Goal: Task Accomplishment & Management: Use online tool/utility

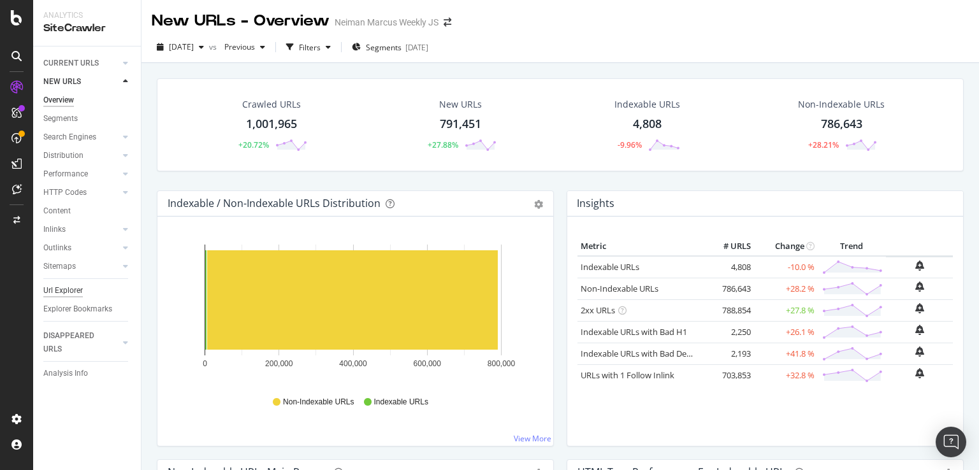
click at [66, 287] on div "Url Explorer" at bounding box center [63, 290] width 40 height 13
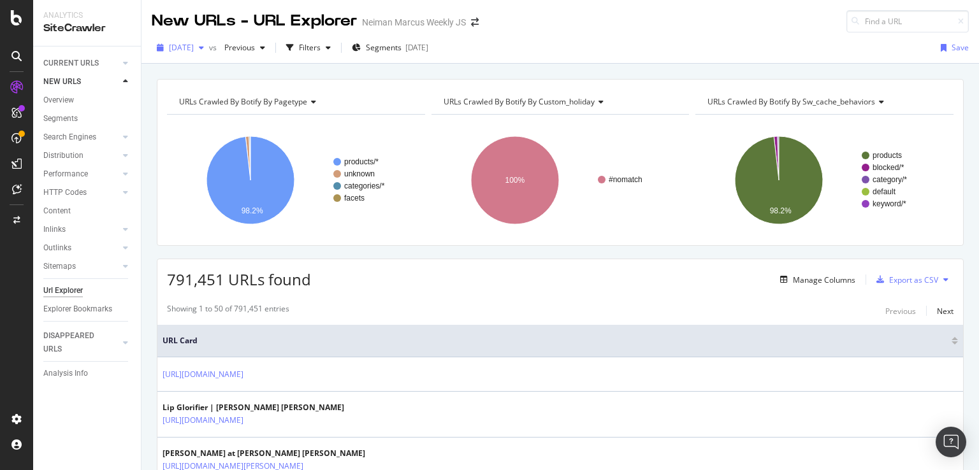
click at [194, 47] on span "[DATE]" at bounding box center [181, 47] width 25 height 11
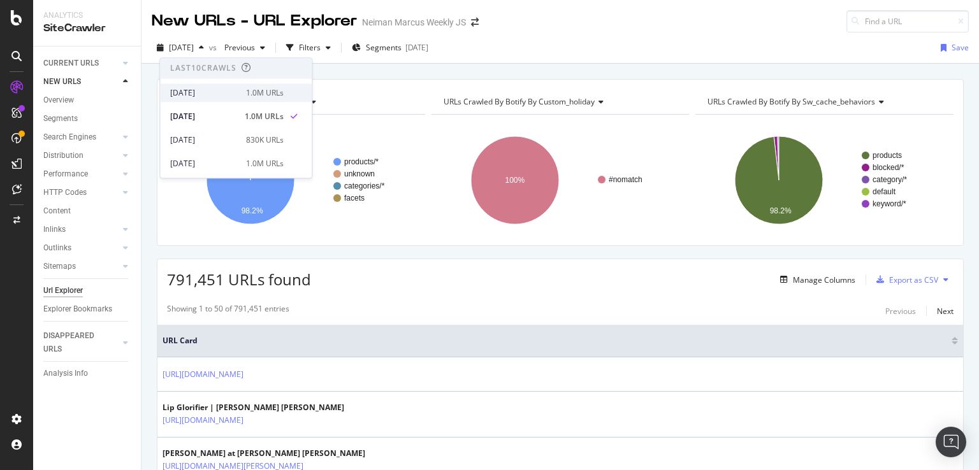
click at [209, 92] on div "[DATE]" at bounding box center [204, 92] width 68 height 11
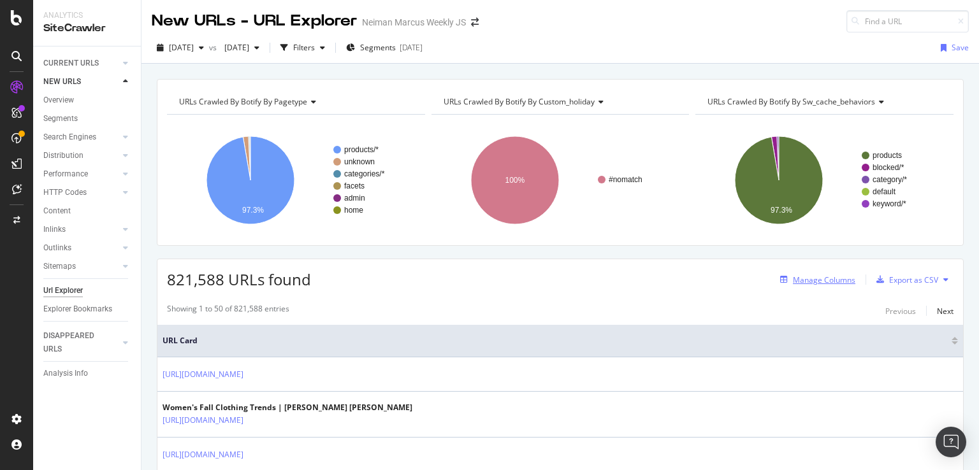
click at [823, 282] on div "Manage Columns" at bounding box center [824, 280] width 62 height 11
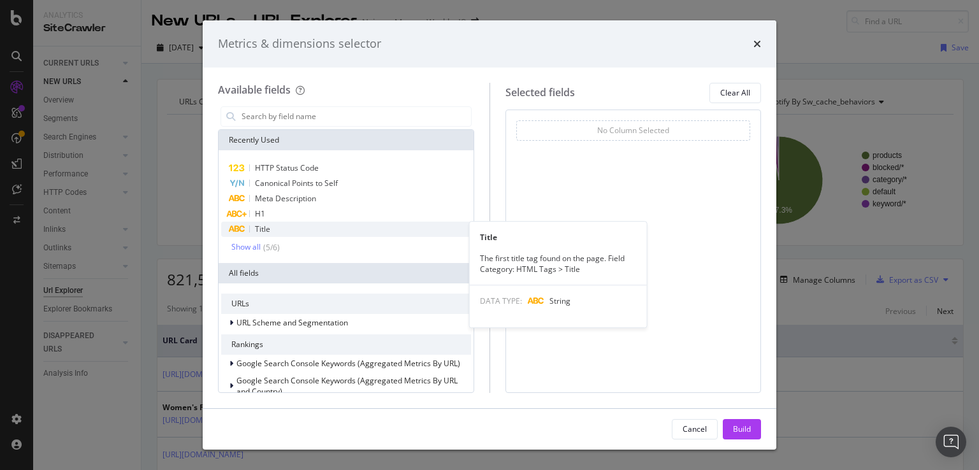
click at [278, 230] on div "Title" at bounding box center [346, 229] width 250 height 15
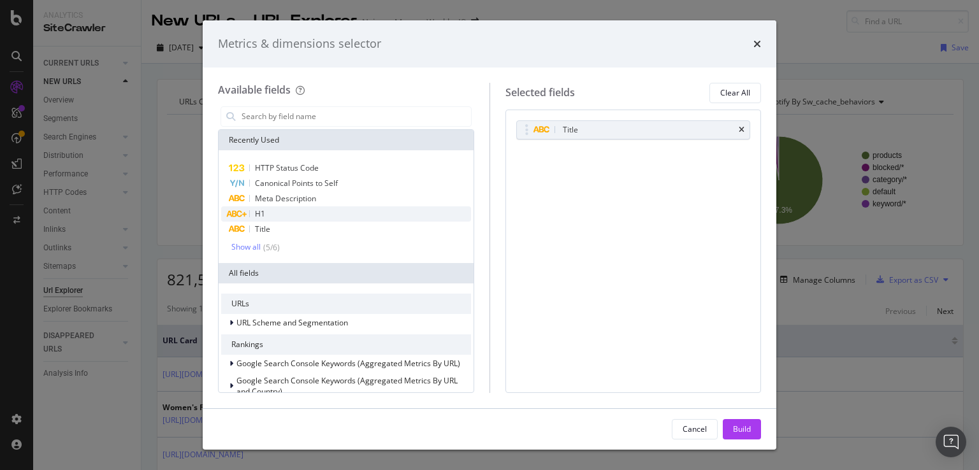
click at [281, 217] on div "H1" at bounding box center [346, 213] width 250 height 15
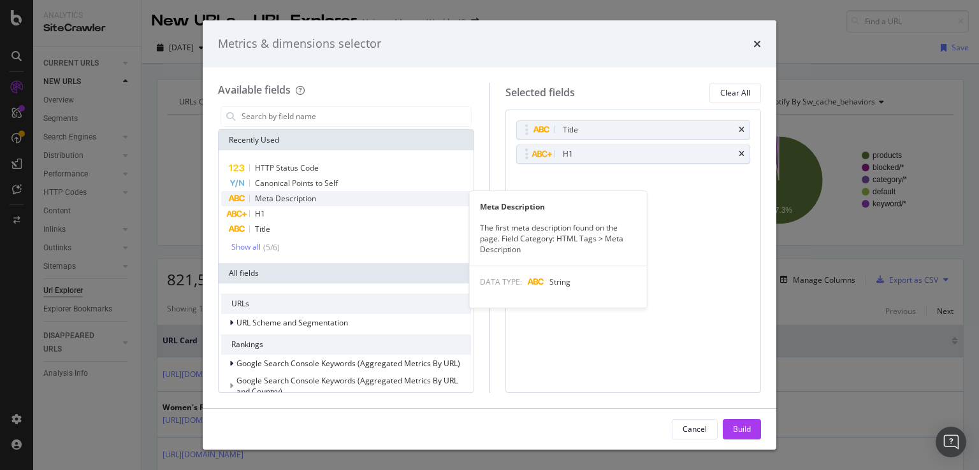
click at [287, 201] on span "Meta Description" at bounding box center [285, 198] width 61 height 11
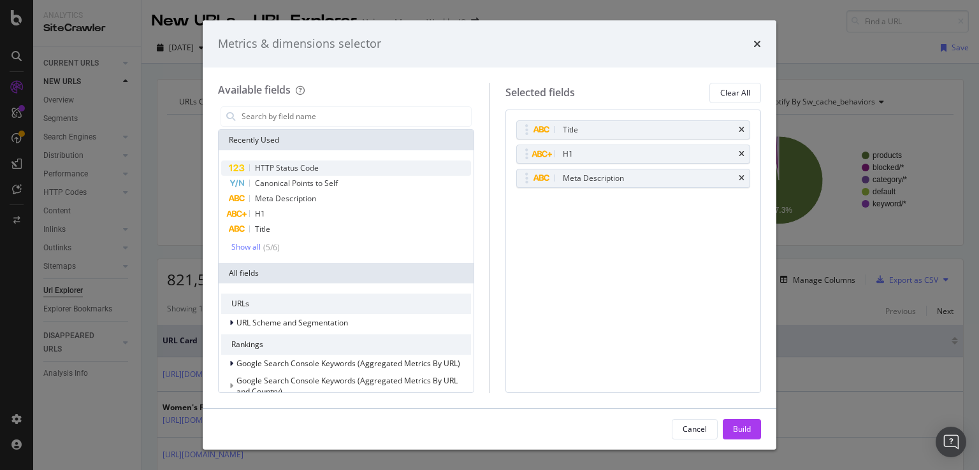
click at [293, 169] on span "HTTP Status Code" at bounding box center [287, 167] width 64 height 11
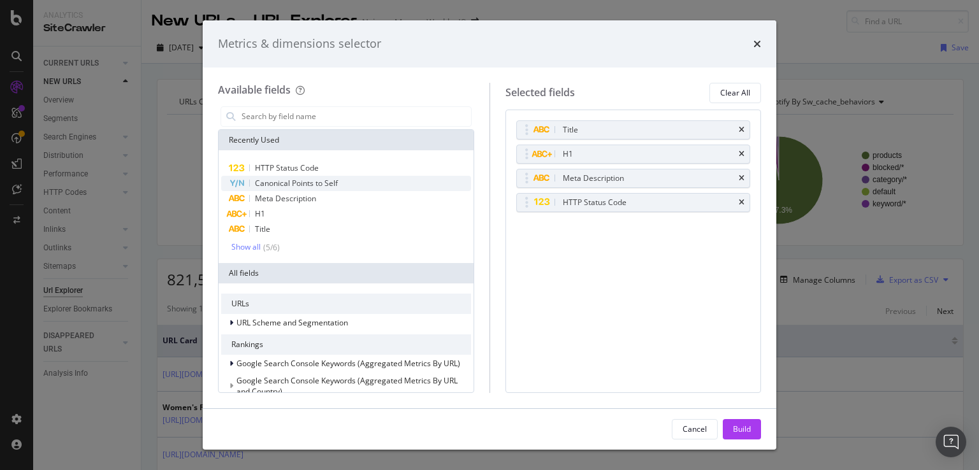
click at [296, 183] on span "Canonical Points to Self" at bounding box center [296, 183] width 83 height 11
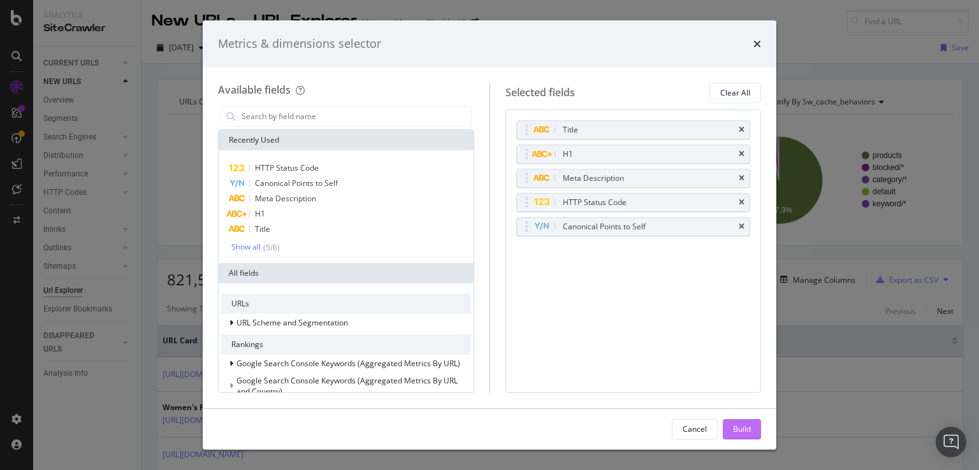
click at [739, 424] on div "Build" at bounding box center [742, 429] width 18 height 11
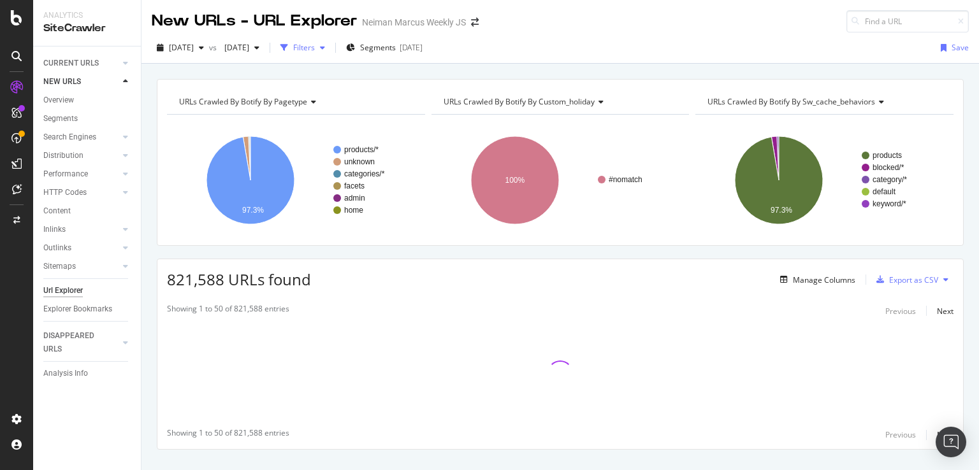
click at [315, 49] on div "Filters" at bounding box center [304, 47] width 22 height 11
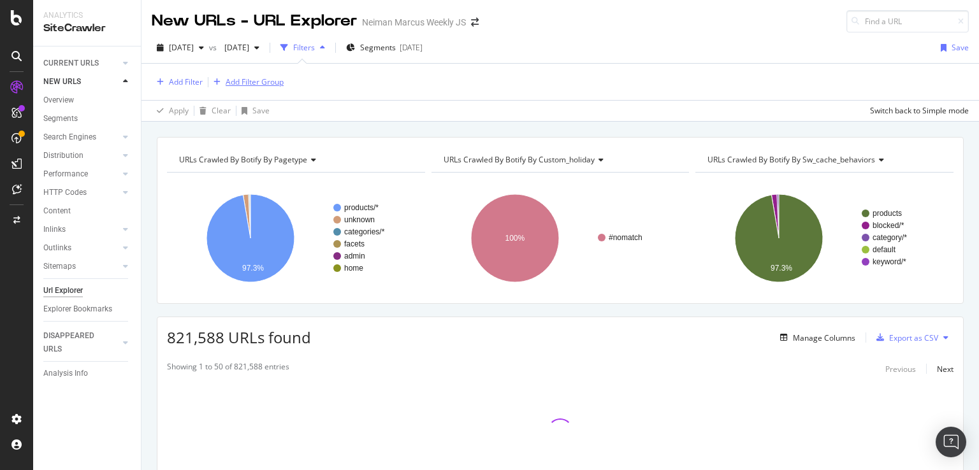
click at [270, 80] on div "Add Filter Group" at bounding box center [255, 81] width 58 height 11
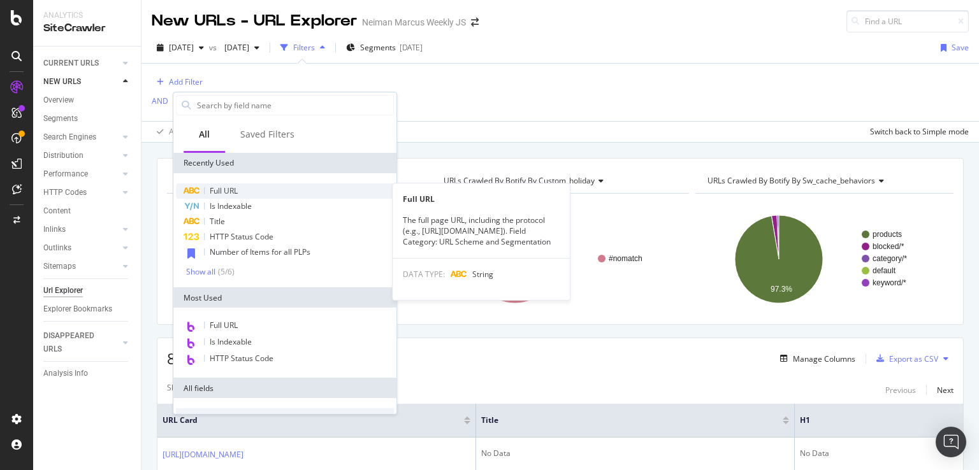
click at [233, 187] on span "Full URL" at bounding box center [224, 190] width 28 height 11
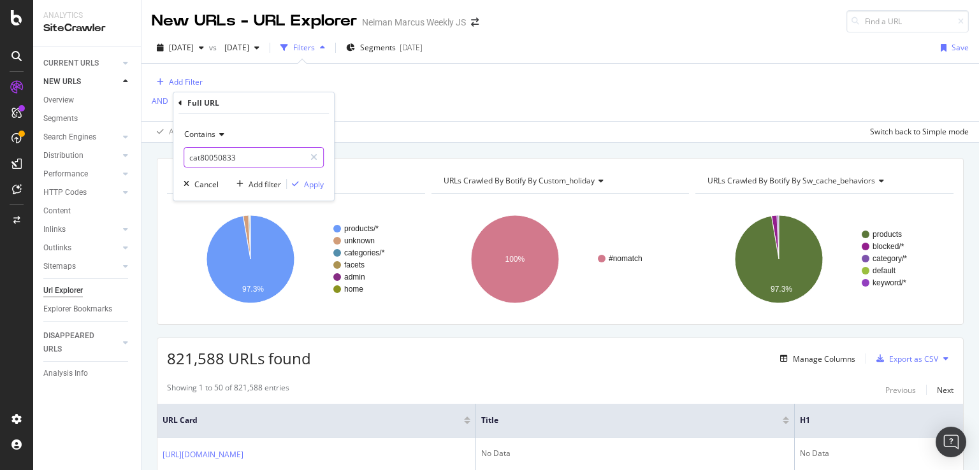
click at [236, 159] on input "cat80050833" at bounding box center [244, 157] width 120 height 20
type input "/c/"
click at [316, 182] on div "Apply" at bounding box center [314, 184] width 20 height 11
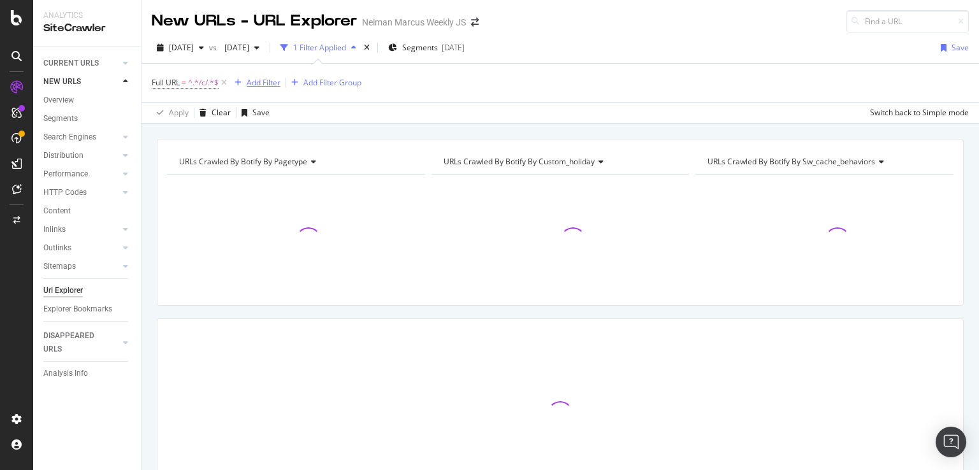
click at [268, 85] on div "Add Filter" at bounding box center [264, 82] width 34 height 11
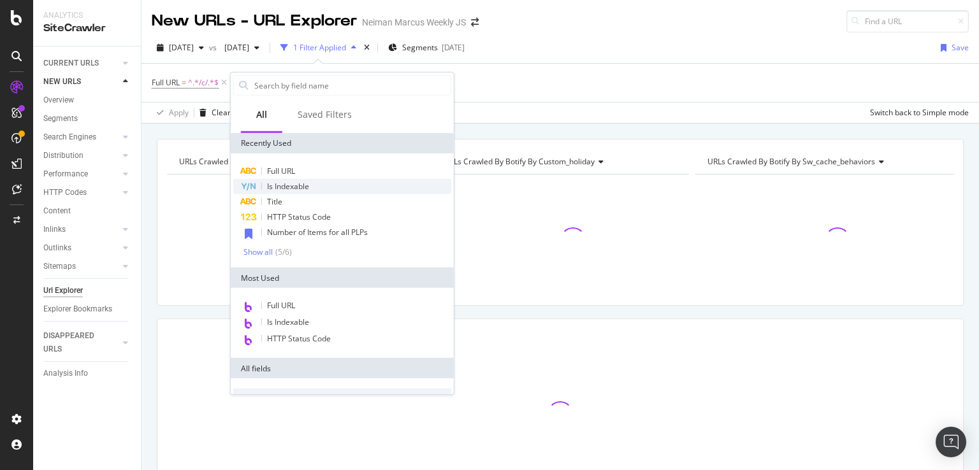
click at [291, 192] on div "Is Indexable" at bounding box center [342, 186] width 218 height 15
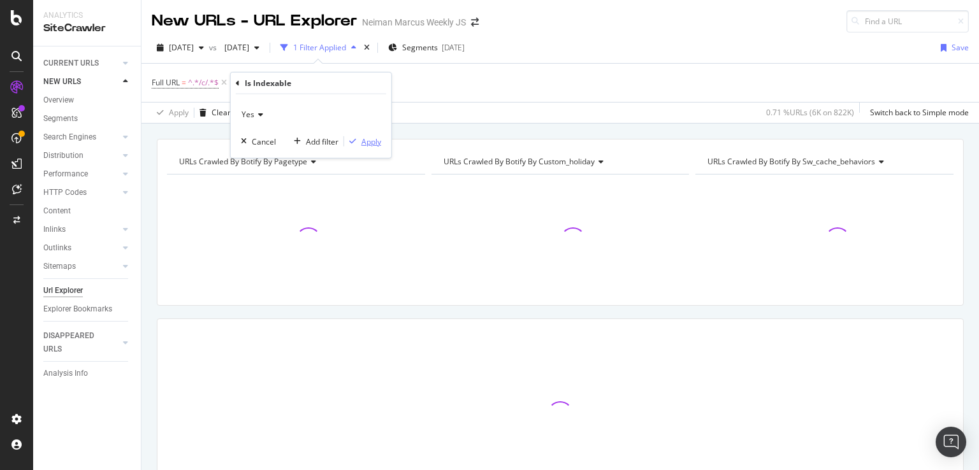
click at [370, 143] on div "Apply" at bounding box center [371, 141] width 20 height 11
click at [363, 86] on div "Add Filter" at bounding box center [359, 82] width 34 height 11
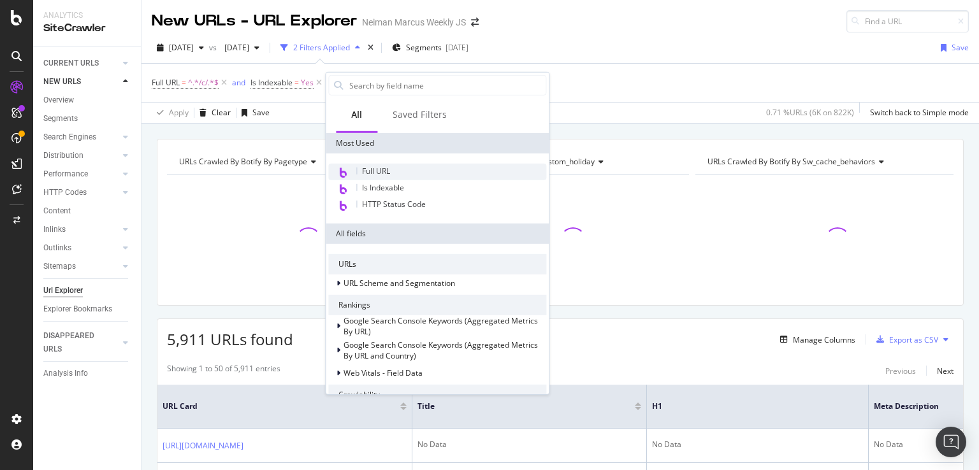
click at [396, 169] on div "Full URL" at bounding box center [437, 172] width 218 height 17
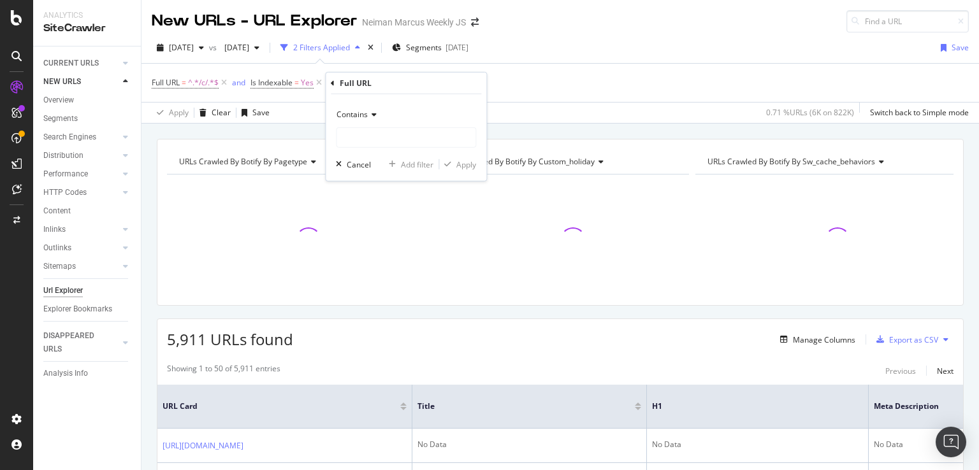
click at [368, 117] on icon at bounding box center [372, 115] width 9 height 8
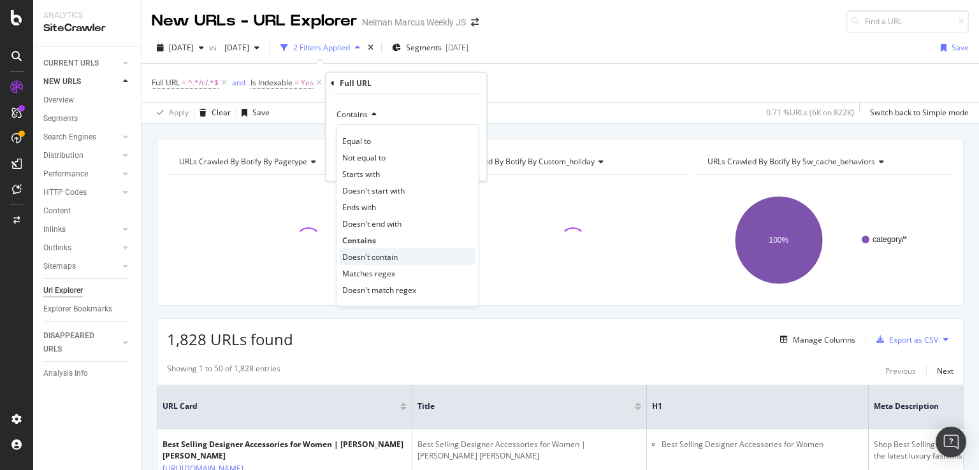
click at [386, 249] on div "Doesn't contain" at bounding box center [407, 257] width 136 height 17
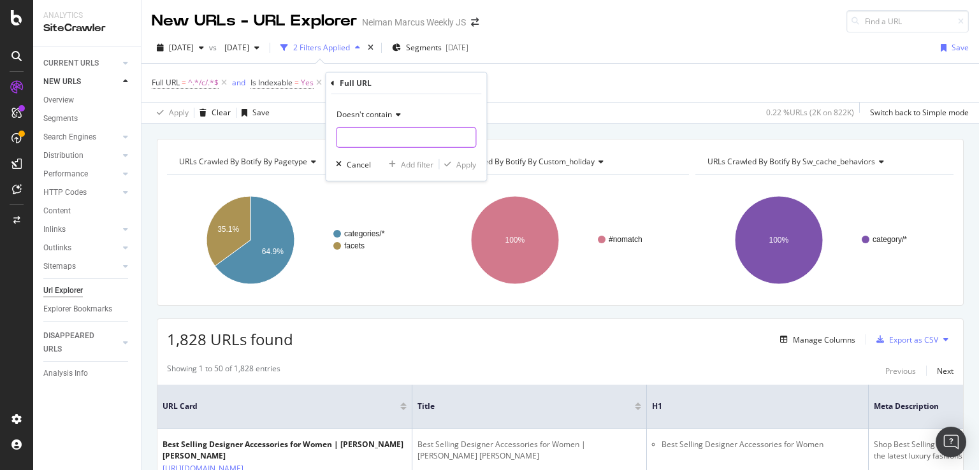
click at [405, 129] on input "text" at bounding box center [405, 137] width 139 height 20
type input "?"
click at [476, 159] on div "Apply" at bounding box center [466, 164] width 20 height 11
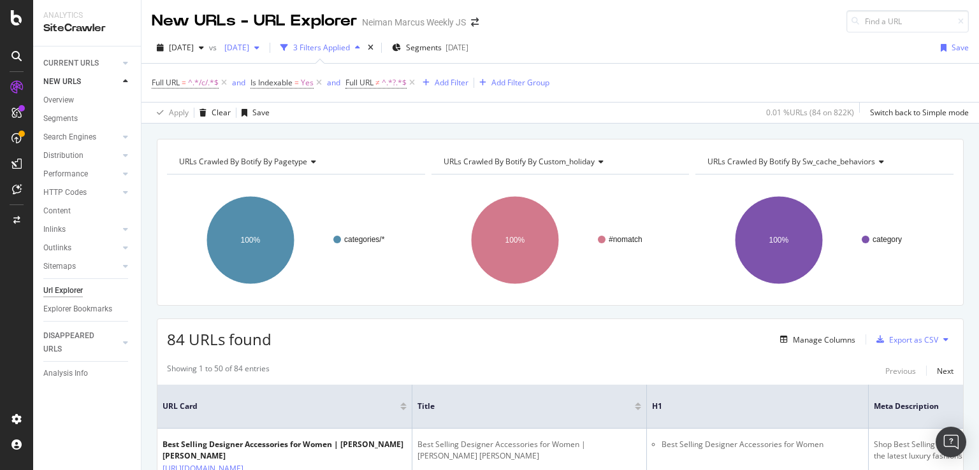
click at [259, 44] on icon "button" at bounding box center [256, 48] width 5 height 8
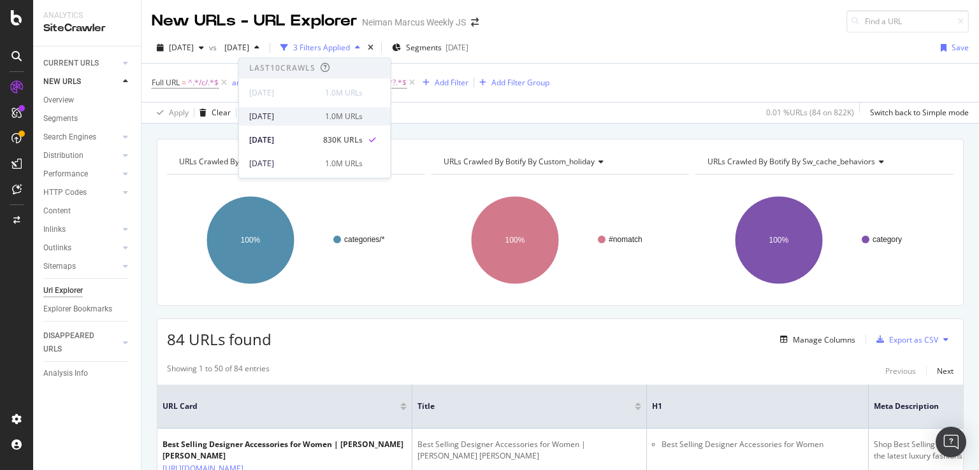
click at [301, 116] on div "[DATE]" at bounding box center [283, 116] width 68 height 11
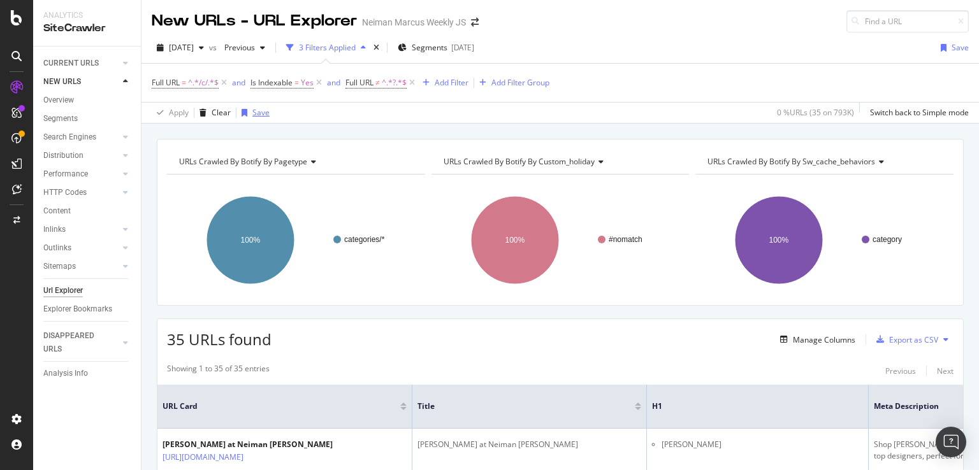
click at [263, 113] on div "Save" at bounding box center [260, 112] width 17 height 11
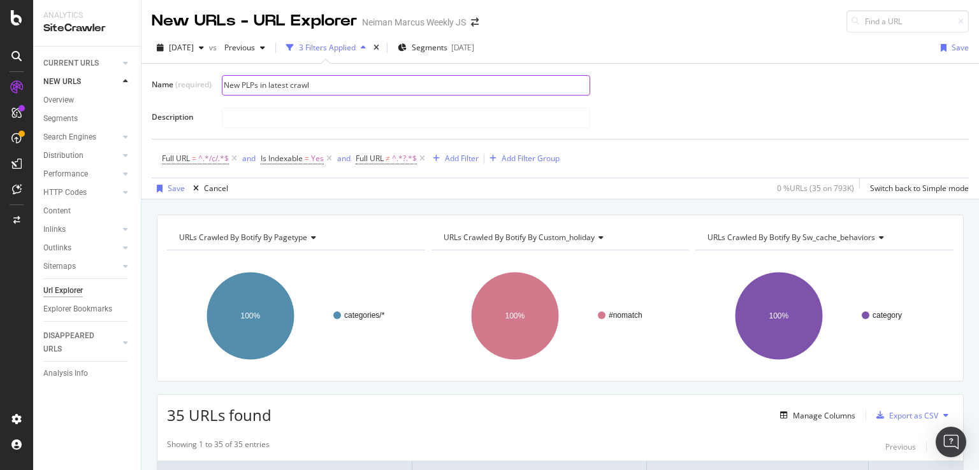
type input "New PLPs in latest crawl"
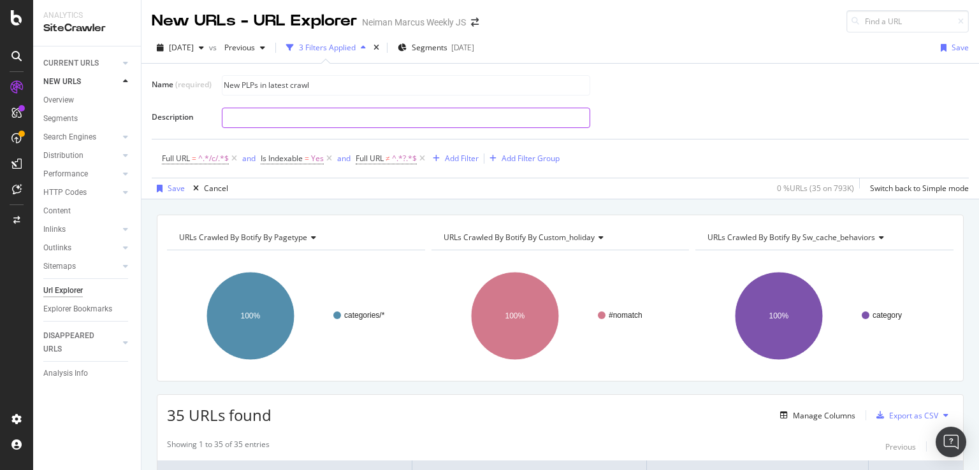
click at [282, 119] on input "text" at bounding box center [405, 117] width 367 height 19
click at [245, 117] on input "text" at bounding box center [405, 117] width 367 height 19
paste input "New PLPs in latest crawl"
type input "New PLPs in latest crawl - find meta data optimization opps"
click at [170, 185] on div "Save" at bounding box center [176, 188] width 17 height 11
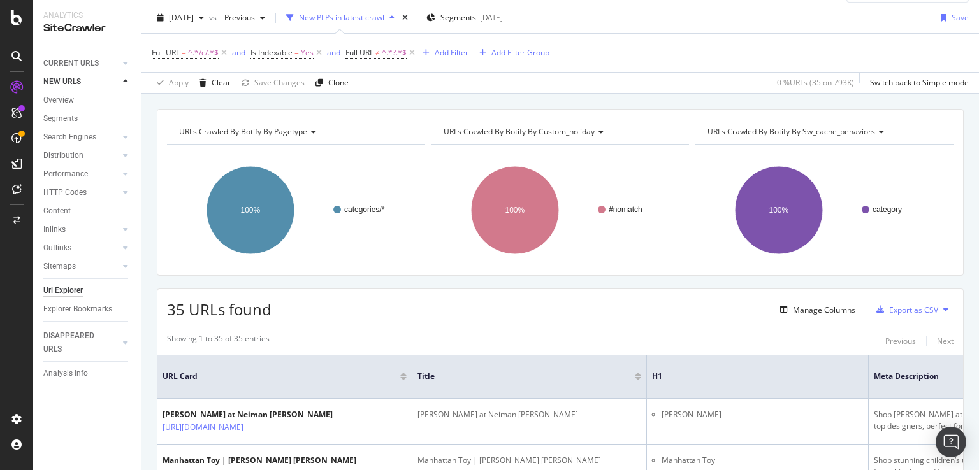
scroll to position [6, 0]
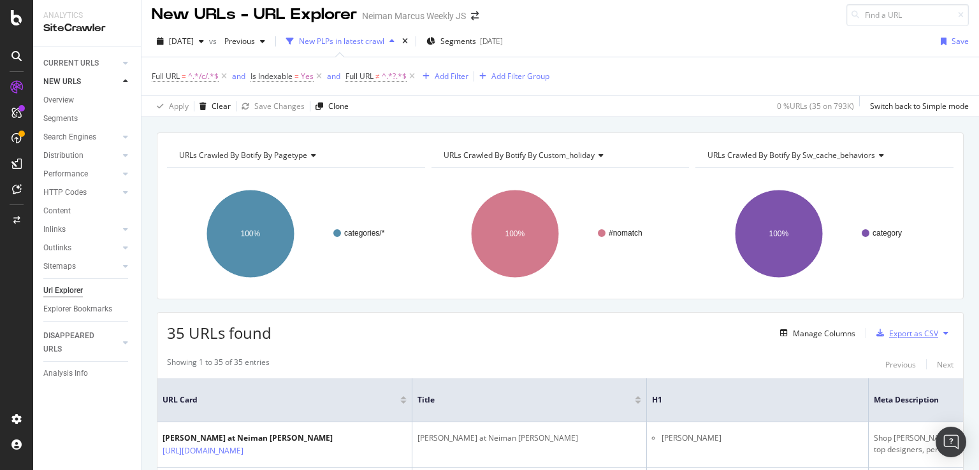
click at [909, 328] on div "Export as CSV" at bounding box center [913, 333] width 49 height 11
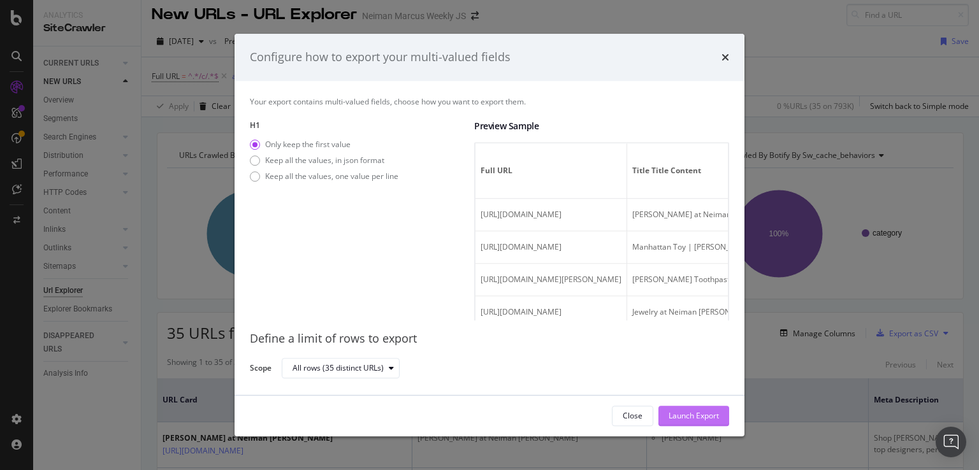
click at [708, 413] on div "Launch Export" at bounding box center [693, 415] width 50 height 11
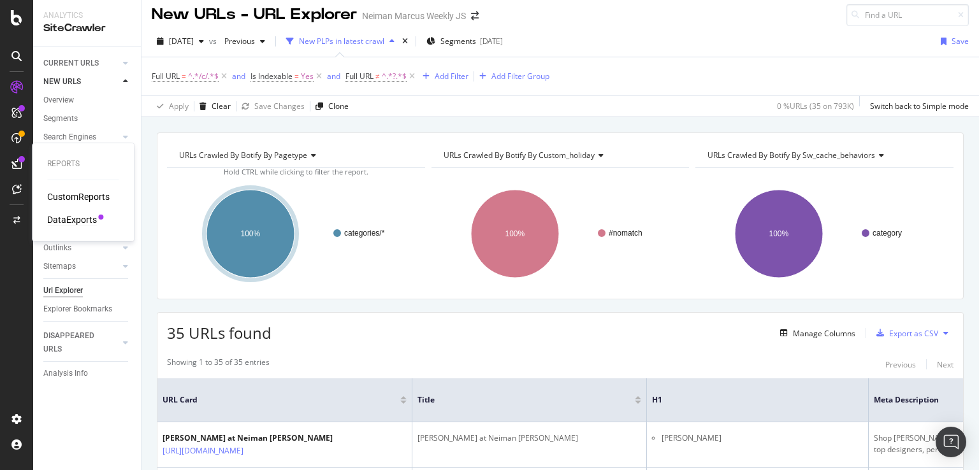
click at [79, 225] on div "DataExports" at bounding box center [72, 219] width 50 height 13
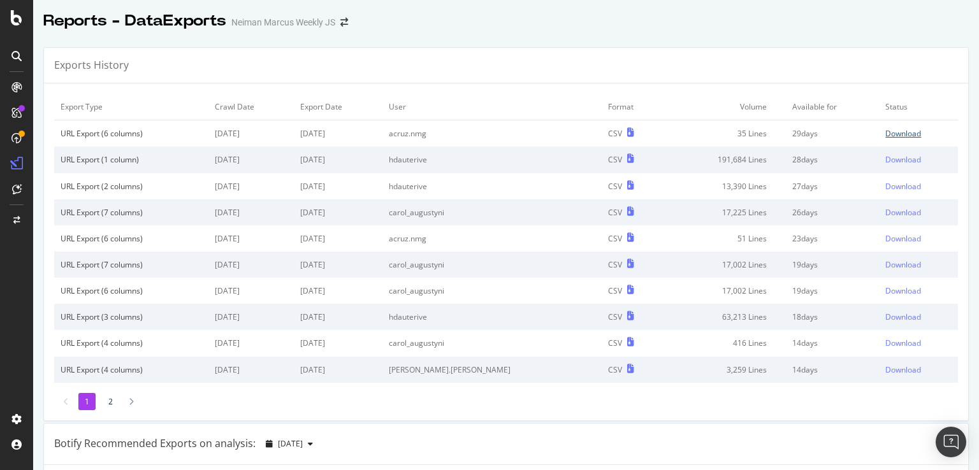
click at [885, 134] on div "Download" at bounding box center [903, 133] width 36 height 11
